Goal: Task Accomplishment & Management: Complete application form

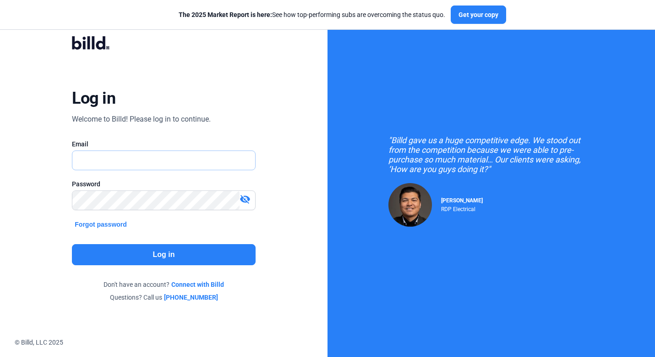
type input "[PERSON_NAME][EMAIL_ADDRESS][DOMAIN_NAME]"
click at [137, 256] on button "Log in" at bounding box center [163, 254] width 183 height 21
type input "[PERSON_NAME][EMAIL_ADDRESS][DOMAIN_NAME]"
click at [182, 250] on button "Log in" at bounding box center [163, 254] width 183 height 21
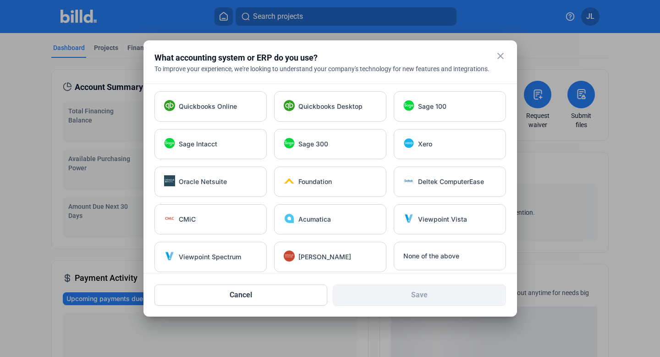
click at [501, 53] on mat-icon "close" at bounding box center [500, 55] width 11 height 11
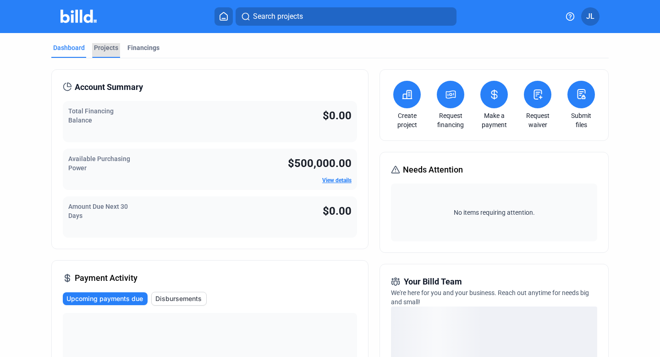
click at [96, 46] on div "Projects" at bounding box center [106, 47] width 24 height 9
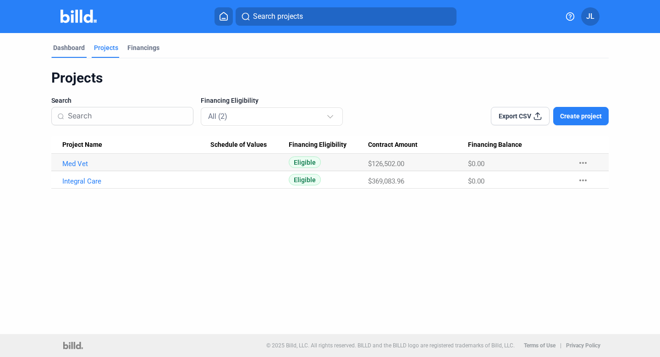
click at [71, 44] on div "Dashboard" at bounding box center [69, 47] width 32 height 9
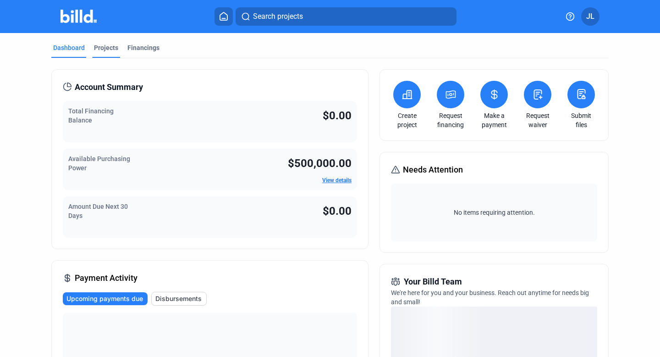
click at [103, 52] on div "Projects" at bounding box center [106, 47] width 24 height 9
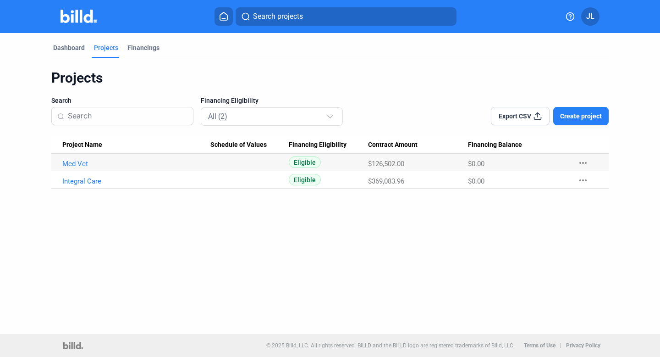
click at [575, 115] on span "Create project" at bounding box center [581, 115] width 42 height 9
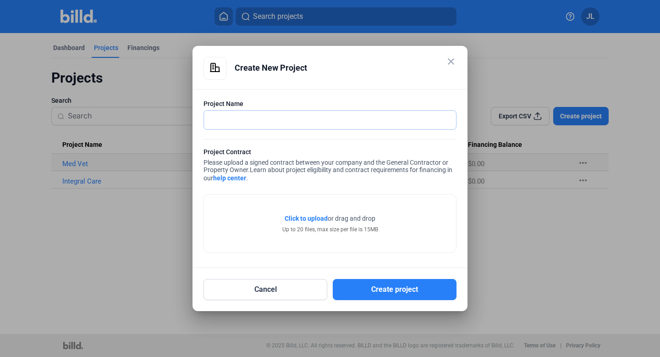
click at [341, 116] on input "text" at bounding box center [330, 119] width 252 height 19
click at [349, 111] on input "text" at bounding box center [330, 119] width 252 height 19
click at [407, 196] on div "Click to upload Tap to upload or drag and drop Up to 20 files, max size per fil…" at bounding box center [330, 223] width 252 height 58
click at [453, 65] on mat-icon "close" at bounding box center [451, 61] width 11 height 11
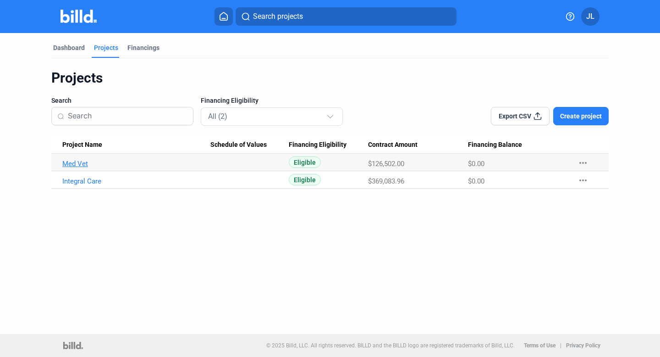
click at [75, 162] on link "Med Vet" at bounding box center [136, 164] width 148 height 8
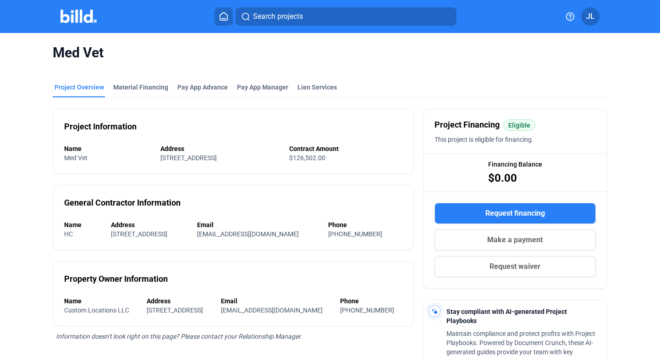
click at [220, 19] on icon at bounding box center [223, 16] width 7 height 8
